Goal: Task Accomplishment & Management: Manage account settings

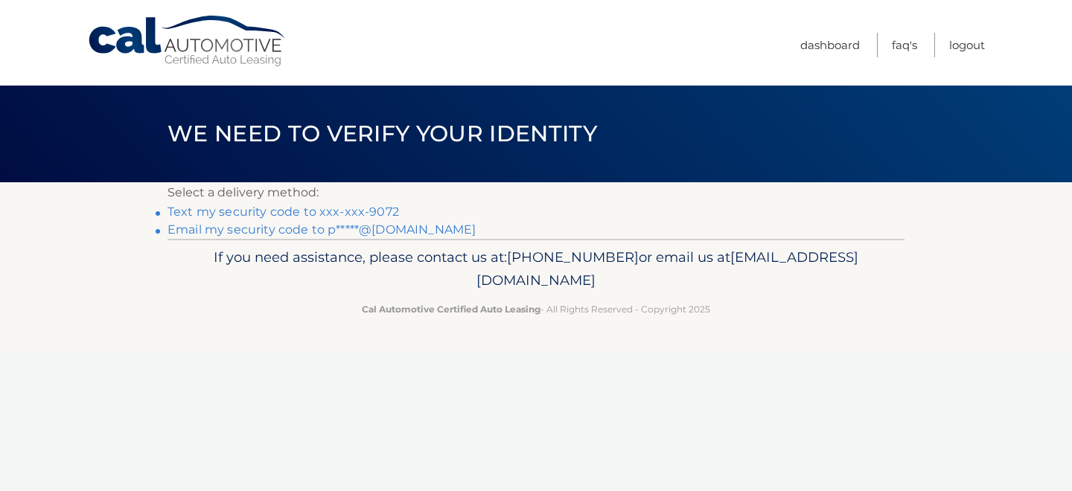
click at [368, 214] on link "Text my security code to xxx-xxx-9072" at bounding box center [282, 212] width 231 height 14
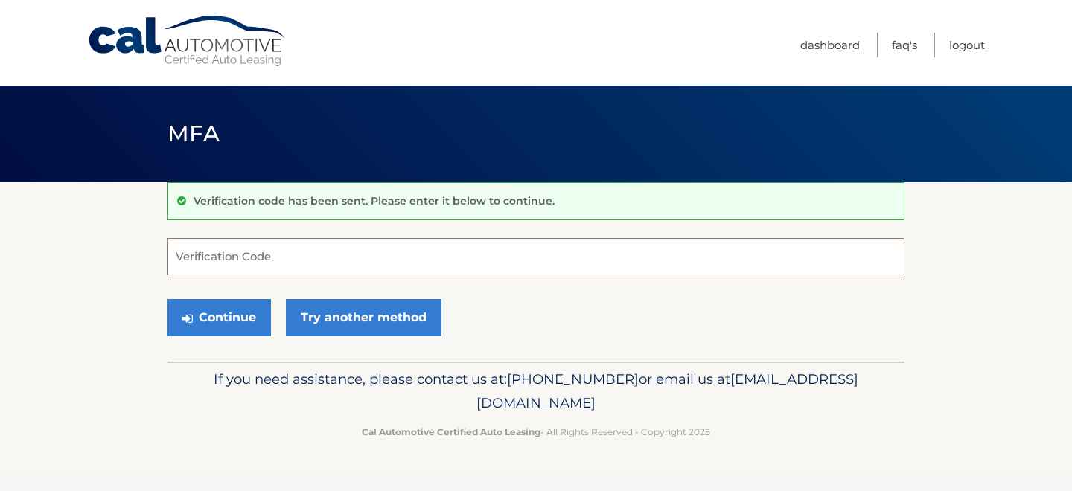
click at [388, 264] on input "Verification Code" at bounding box center [535, 256] width 737 height 37
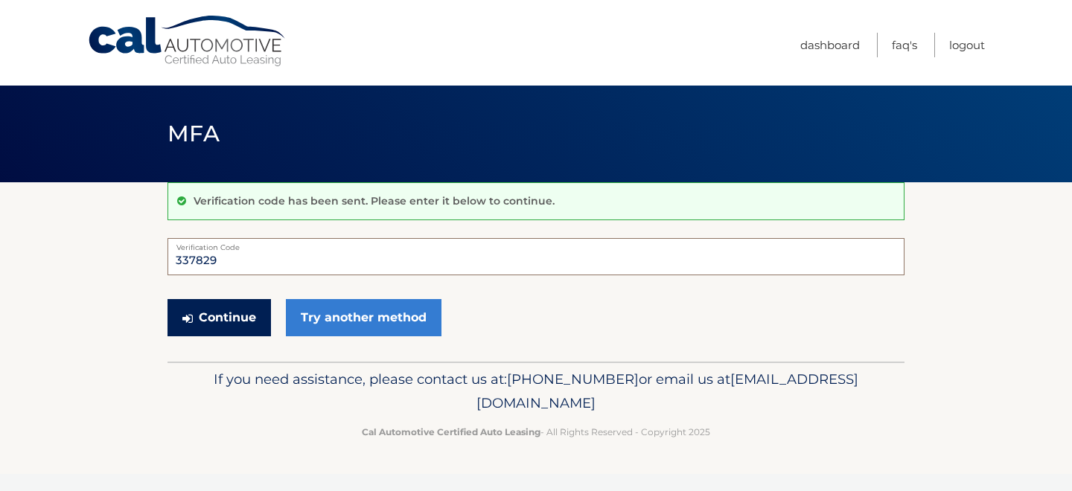
type input "337829"
click at [177, 319] on button "Continue" at bounding box center [218, 317] width 103 height 37
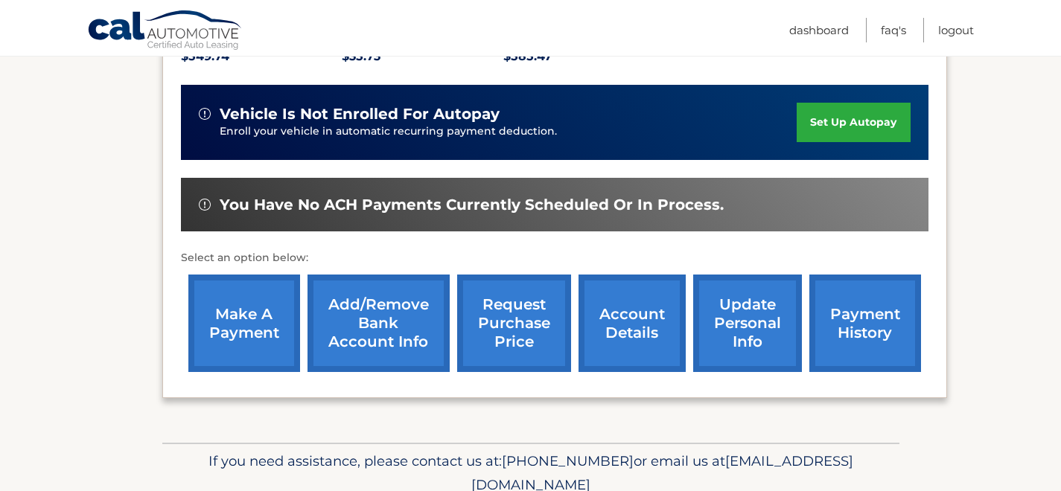
scroll to position [396, 0]
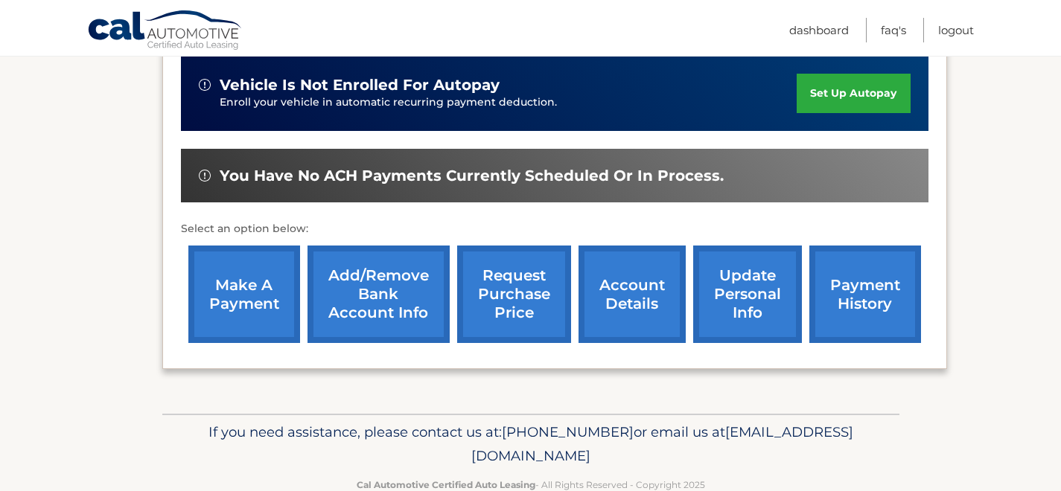
click at [263, 292] on link "make a payment" at bounding box center [244, 295] width 112 height 98
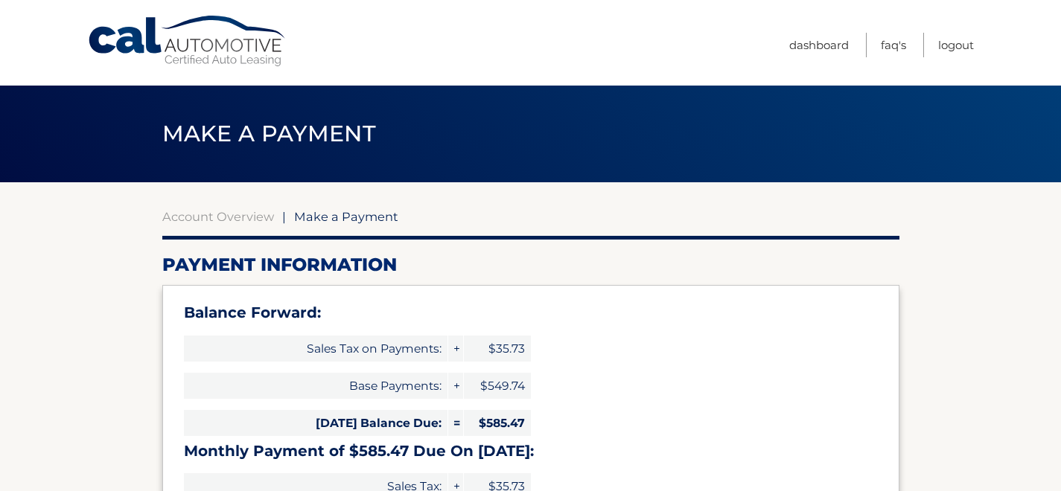
select select "YjA2ODcyZmQtNzk0Yi00ZTBkLWJmODItMTBkZGVlMWIxYzBi"
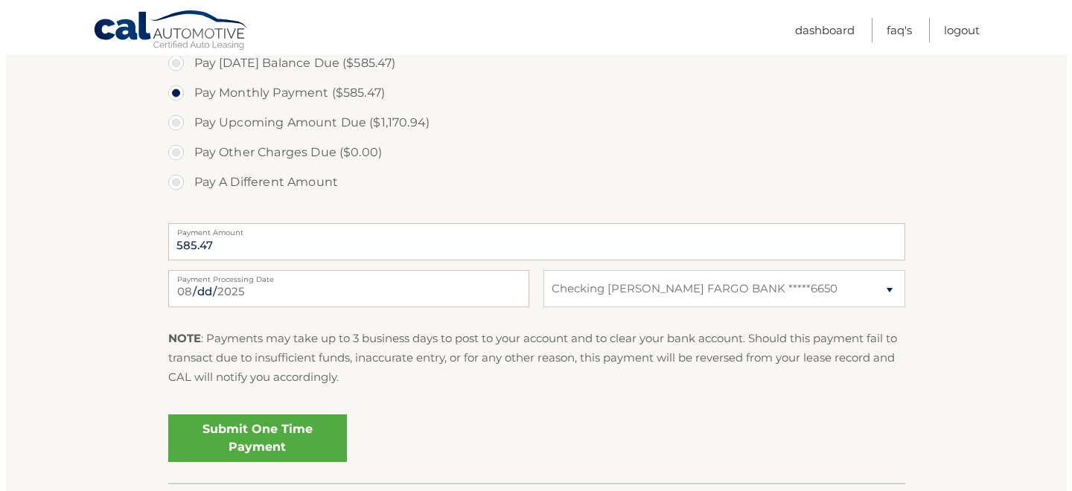
scroll to position [640, 0]
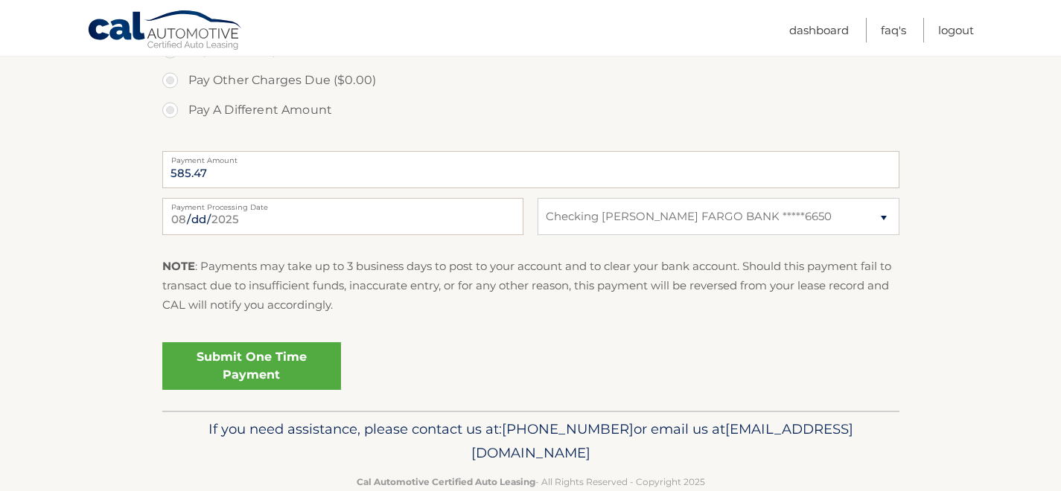
click at [290, 360] on link "Submit One Time Payment" at bounding box center [251, 366] width 179 height 48
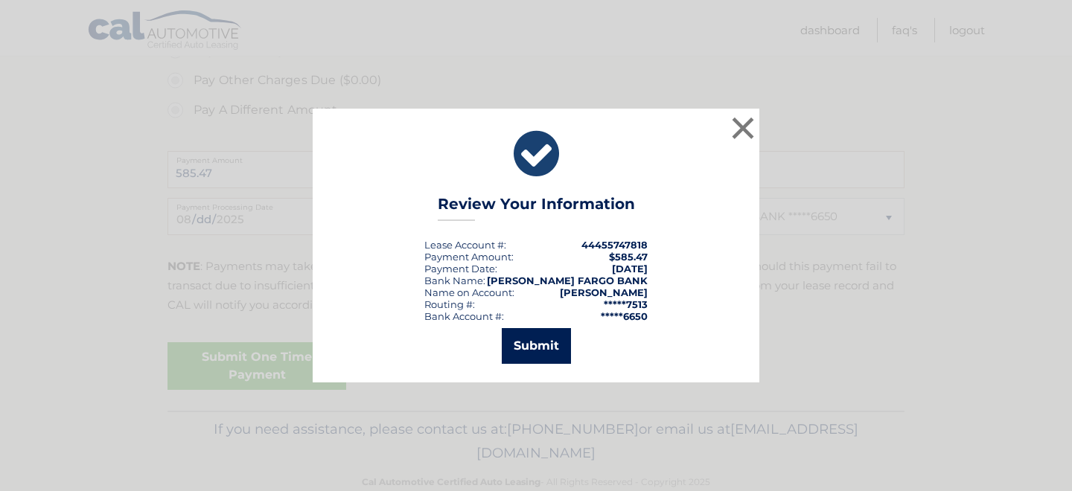
click at [543, 345] on button "Submit" at bounding box center [536, 346] width 69 height 36
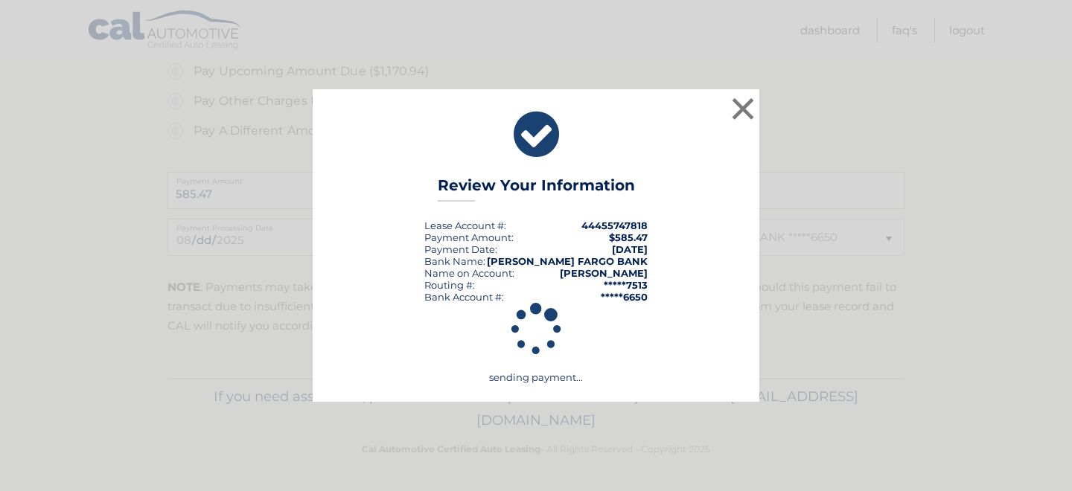
scroll to position [619, 0]
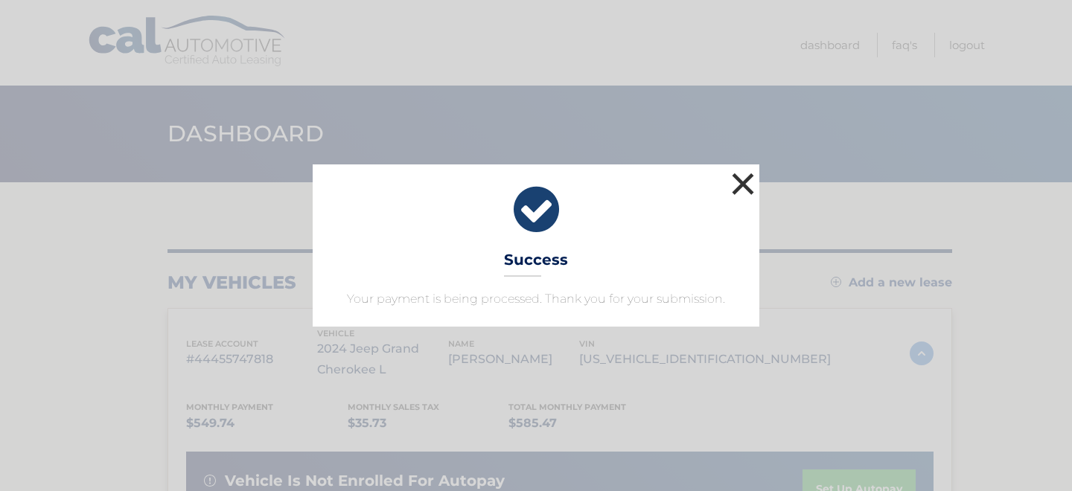
click at [743, 178] on button "×" at bounding box center [743, 184] width 30 height 30
